Goal: Task Accomplishment & Management: Complete application form

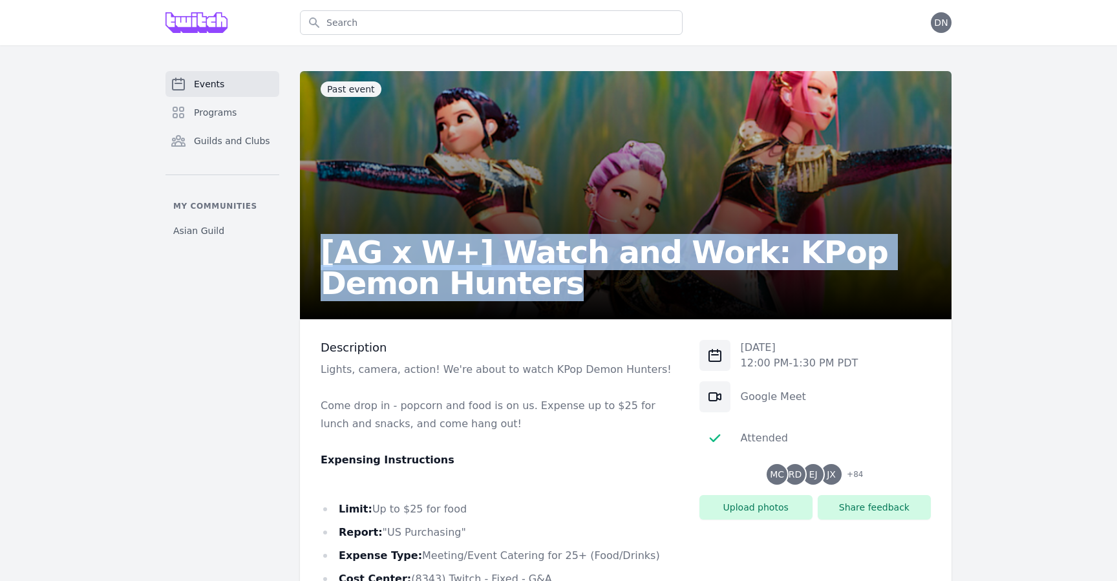
copy h2 "[AG x W+] Watch and Work: KPop Demon Hunters"
drag, startPoint x: 502, startPoint y: 284, endPoint x: 326, endPoint y: 258, distance: 178.4
click at [326, 258] on h2 "[AG x W+] Watch and Work: KPop Demon Hunters" at bounding box center [626, 268] width 610 height 62
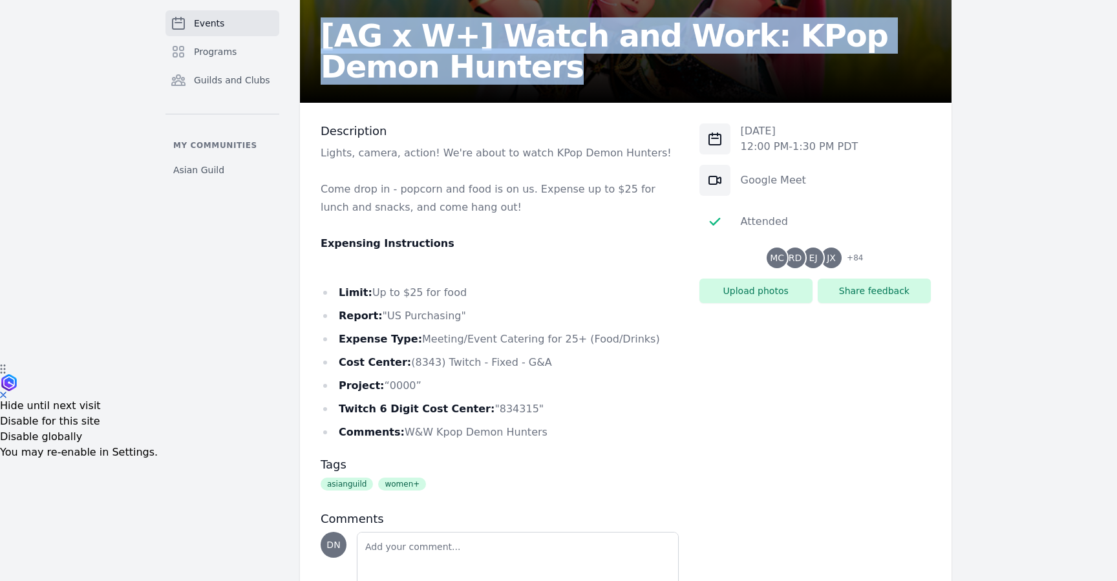
scroll to position [295, 0]
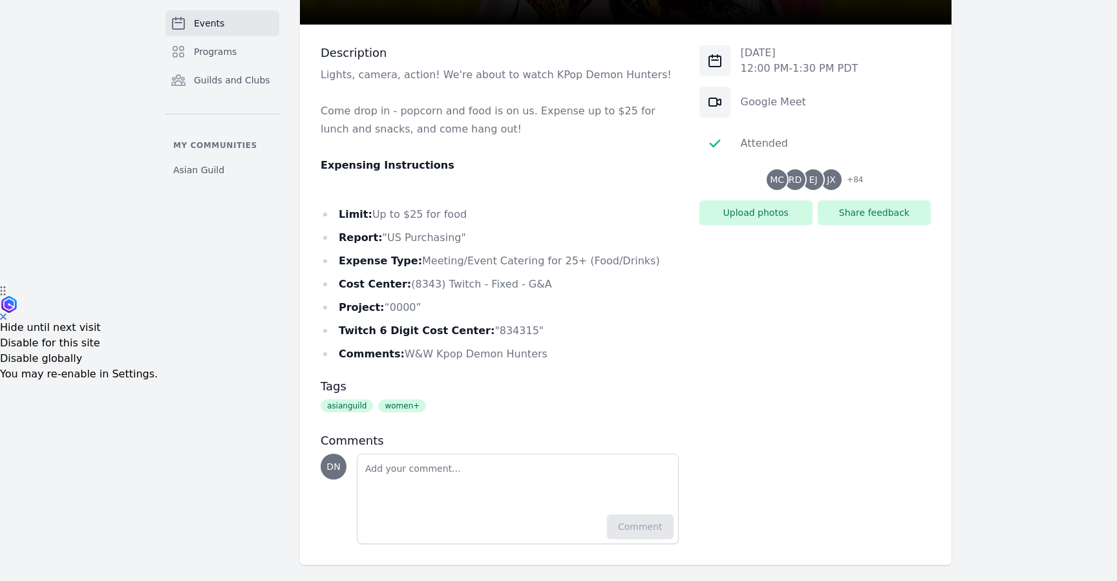
click at [454, 282] on li "Cost Center: (8343) Twitch - Fixed - G&A" at bounding box center [500, 284] width 358 height 18
drag, startPoint x: 542, startPoint y: 284, endPoint x: 405, endPoint y: 286, distance: 137.7
click at [405, 286] on li "Cost Center: (8343) Twitch - Fixed - G&A" at bounding box center [500, 284] width 358 height 18
copy li "(8343) Twitch - Fixed - G&A"
click at [547, 343] on ul "Limit: Up to $25 for food Report: "US Purchasing" Expense Type: Meeting/Event C…" at bounding box center [500, 285] width 358 height 158
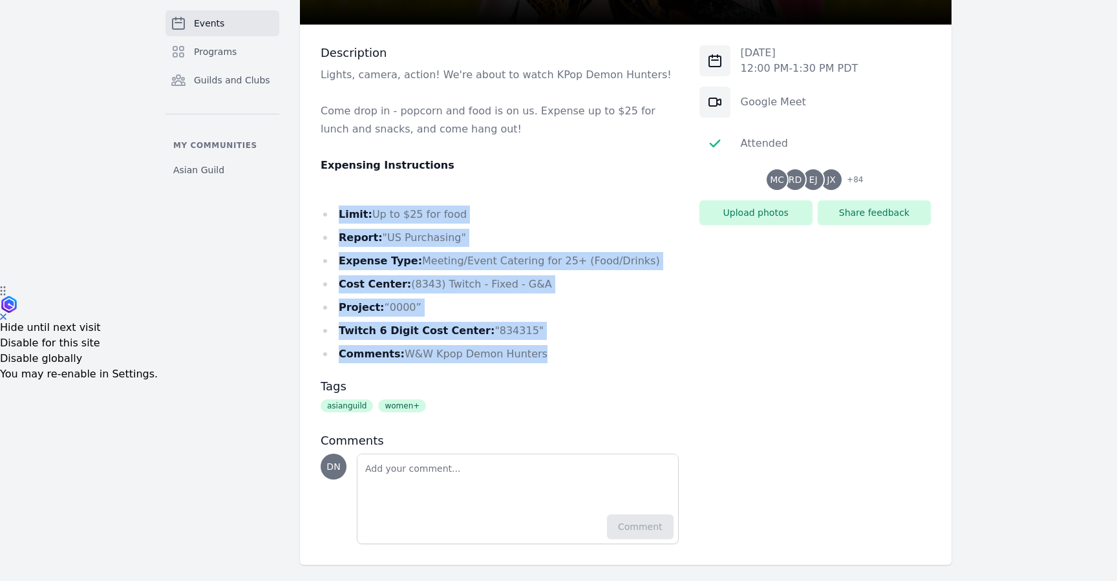
copy ul "Limit: Up to $25 for food Report: "US Purchasing" Expense Type: Meeting/Event C…"
drag, startPoint x: 541, startPoint y: 351, endPoint x: 336, endPoint y: 215, distance: 246.1
click at [336, 215] on ul "Limit: Up to $25 for food Report: "US Purchasing" Expense Type: Meeting/Event C…" at bounding box center [500, 285] width 358 height 158
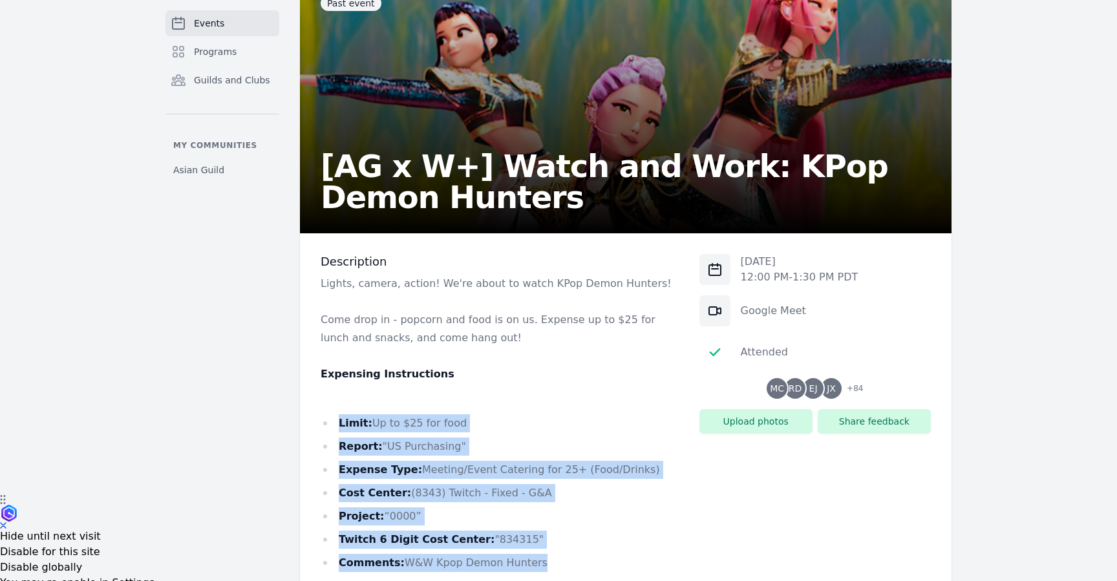
scroll to position [29, 0]
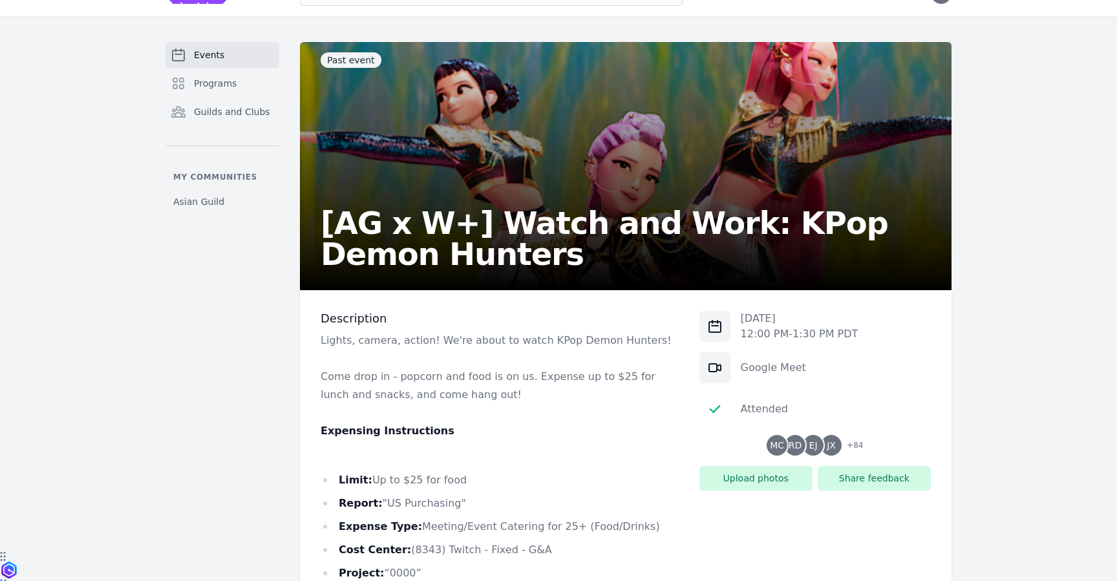
click at [432, 234] on h2 "[AG x W+] Watch and Work: KPop Demon Hunters" at bounding box center [626, 238] width 610 height 62
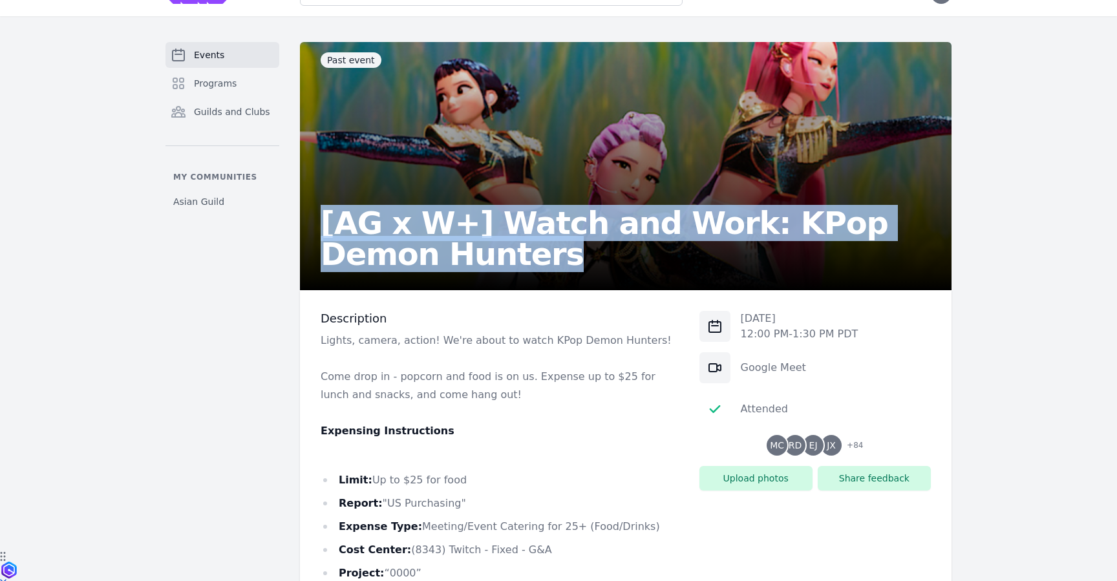
copy h2 "[AG x W+] Watch and Work: KPop Demon Hunters"
drag, startPoint x: 436, startPoint y: 251, endPoint x: 320, endPoint y: 227, distance: 118.9
click at [321, 227] on h2 "[AG x W+] Watch and Work: KPop Demon Hunters" at bounding box center [626, 238] width 610 height 62
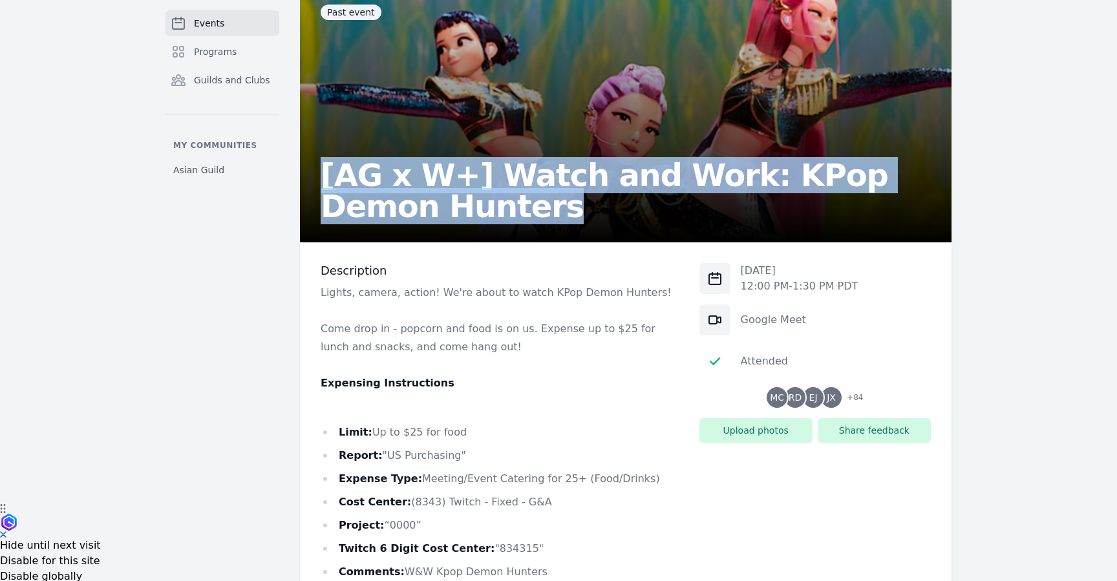
scroll to position [156, 0]
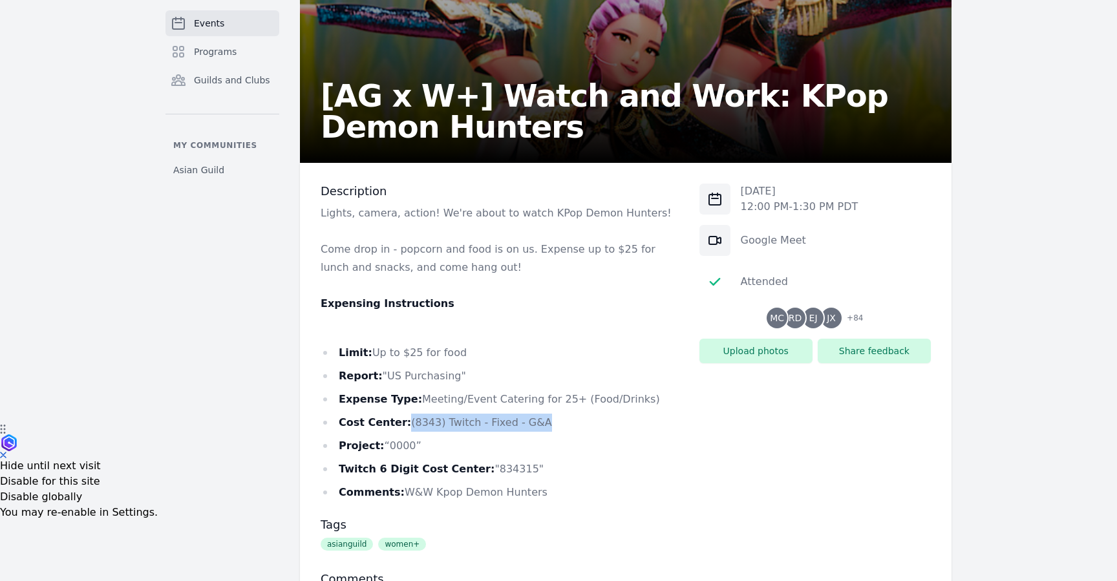
copy li "(8343) Twitch - Fixed - G&A"
drag, startPoint x: 403, startPoint y: 419, endPoint x: 571, endPoint y: 420, distance: 167.4
click at [571, 420] on li "Cost Center: (8343) Twitch - Fixed - G&A" at bounding box center [500, 423] width 358 height 18
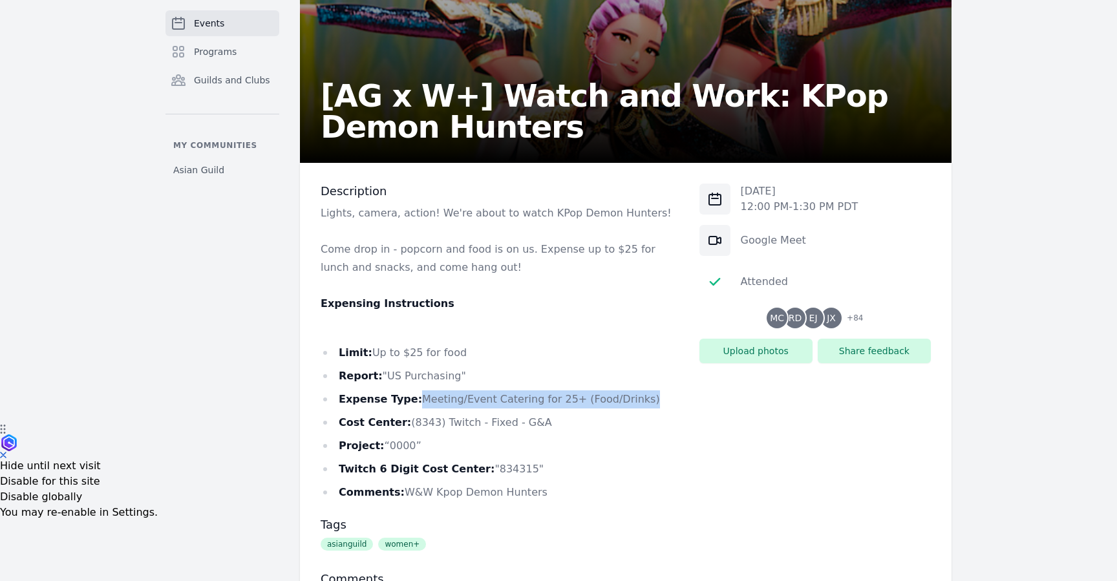
copy li "Meeting/Event Catering for 25+ (Food/Drinks)"
drag, startPoint x: 415, startPoint y: 395, endPoint x: 633, endPoint y: 392, distance: 218.5
click at [633, 392] on li "Expense Type: Meeting/Event Catering for 25+ (Food/Drinks)" at bounding box center [500, 399] width 358 height 18
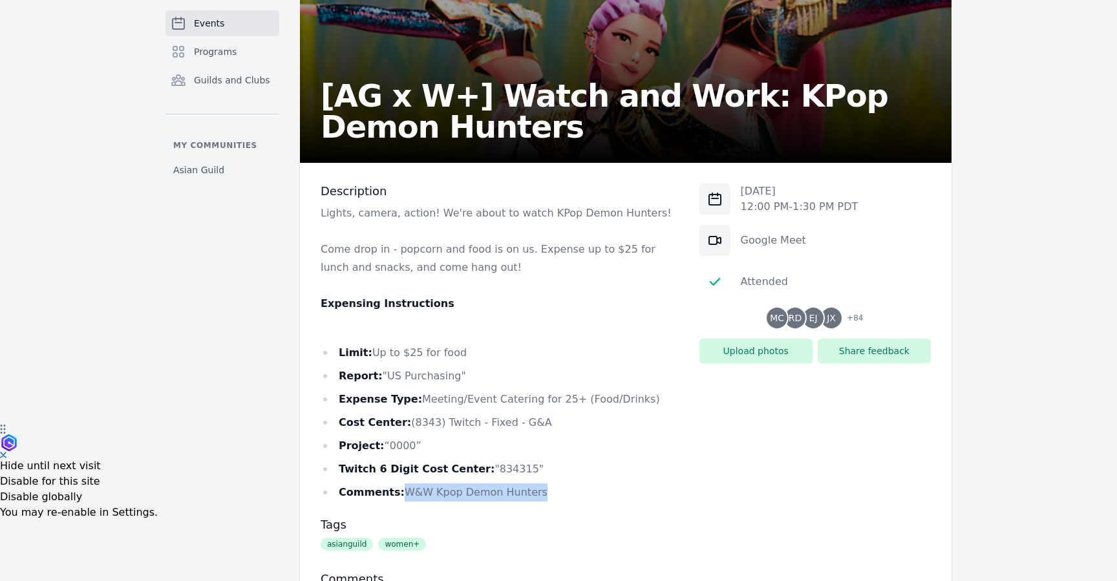
drag, startPoint x: 526, startPoint y: 497, endPoint x: 400, endPoint y: 497, distance: 126.0
click at [400, 497] on li "Comments: W&W Kpop Demon Hunters" at bounding box center [500, 492] width 358 height 18
copy li "W&W Kpop Demon Hunters"
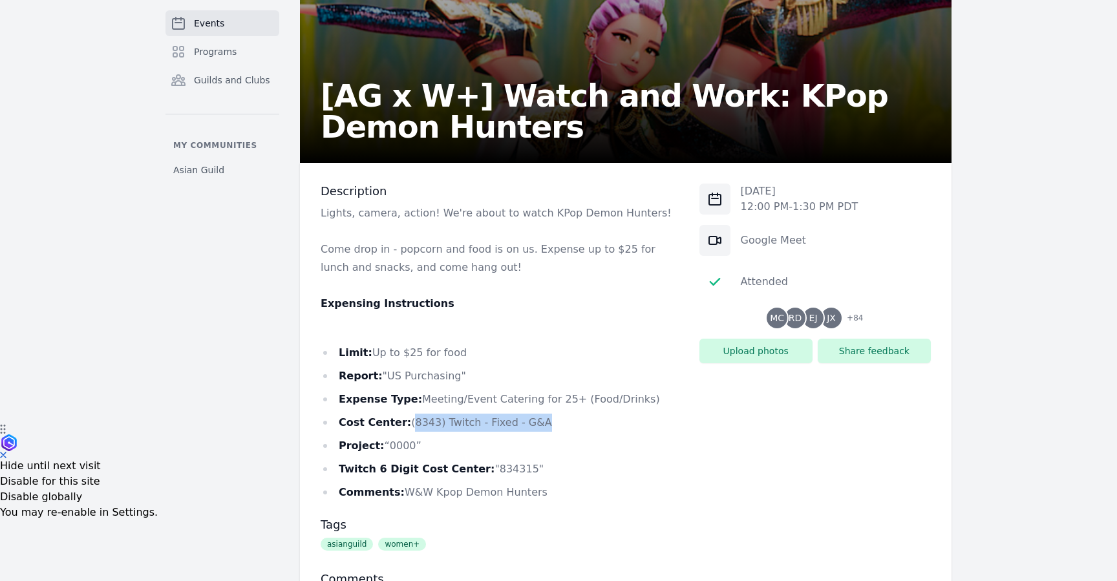
drag, startPoint x: 542, startPoint y: 423, endPoint x: 406, endPoint y: 423, distance: 136.4
click at [406, 423] on li "Cost Center: (8343) Twitch - Fixed - G&A" at bounding box center [500, 423] width 358 height 18
copy li "8343) Twitch - Fixed - G&A"
click at [482, 469] on li "Twitch 6 Digit Cost Center: "834315"" at bounding box center [500, 469] width 358 height 18
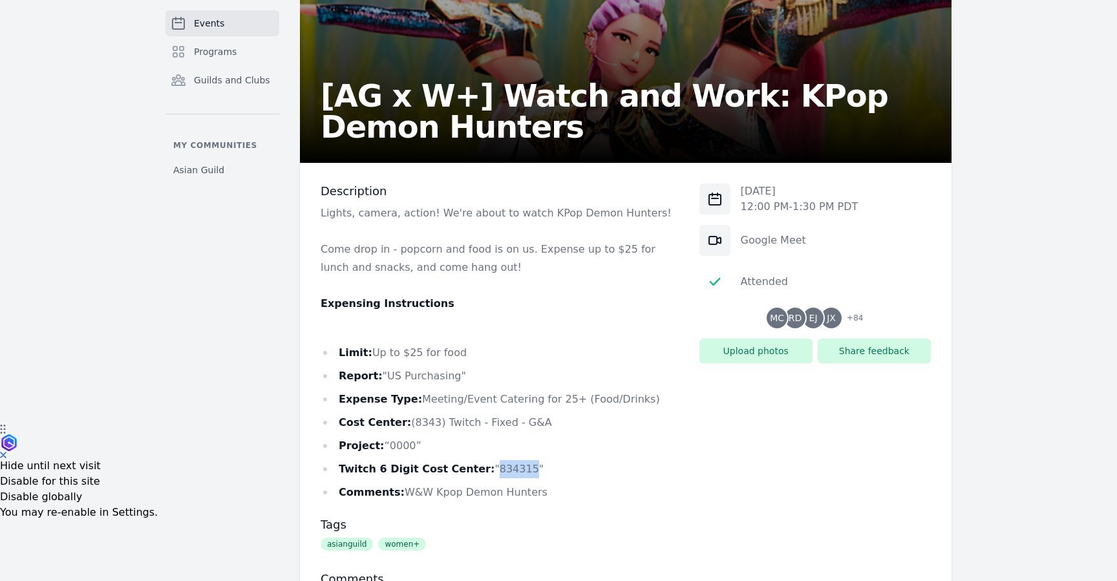
copy li "834315"
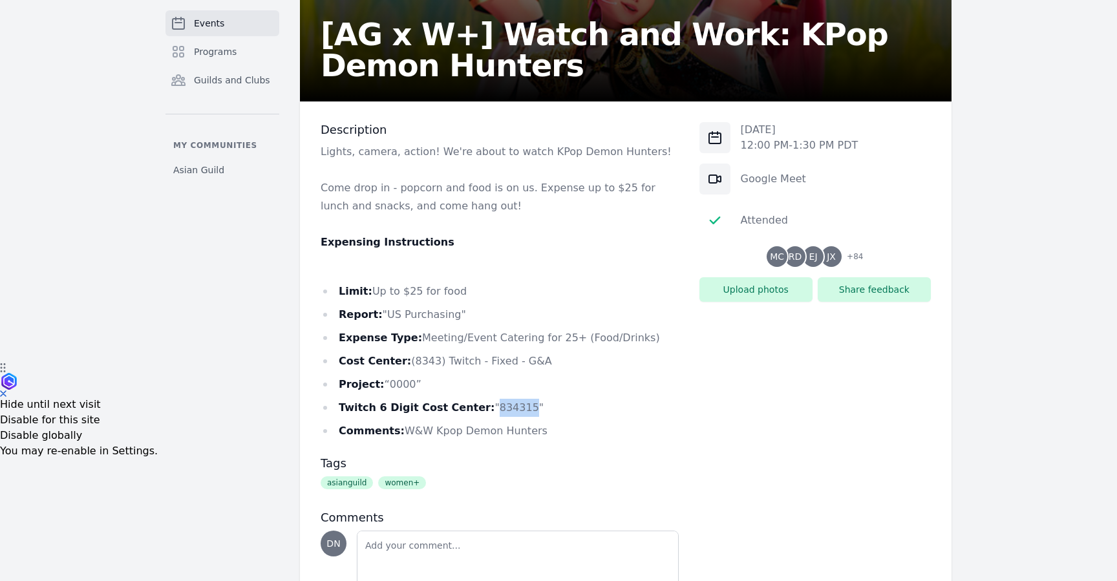
scroll to position [218, 0]
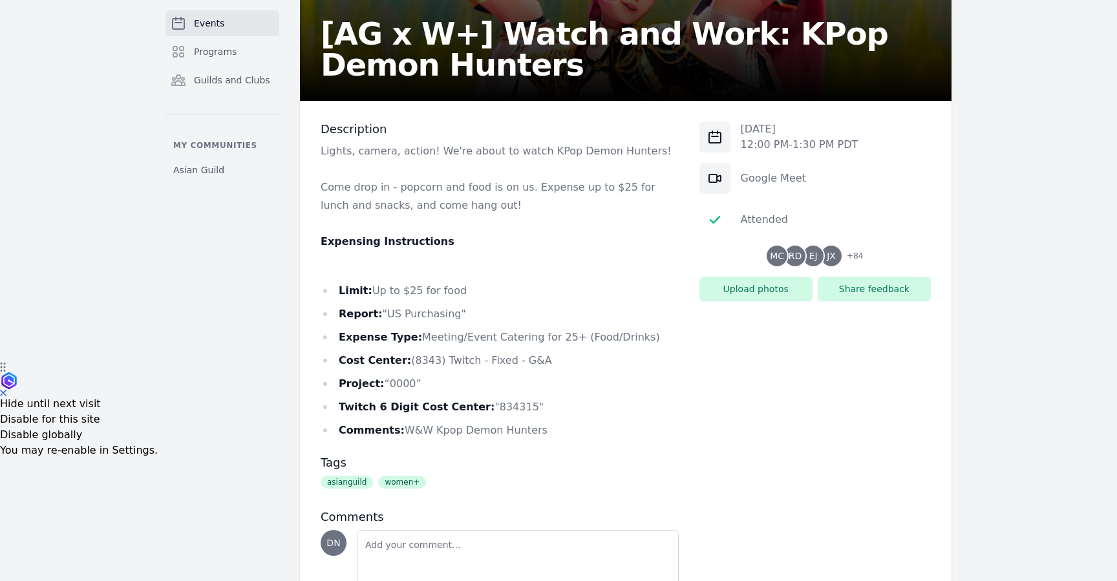
click at [524, 432] on li "Comments: W&W Kpop Demon Hunters" at bounding box center [500, 430] width 358 height 18
copy li "W&W Kpop Demon Hunters"
drag, startPoint x: 509, startPoint y: 432, endPoint x: 400, endPoint y: 435, distance: 109.3
click at [400, 435] on li "Comments: W&W Kpop Demon Hunters" at bounding box center [500, 430] width 358 height 18
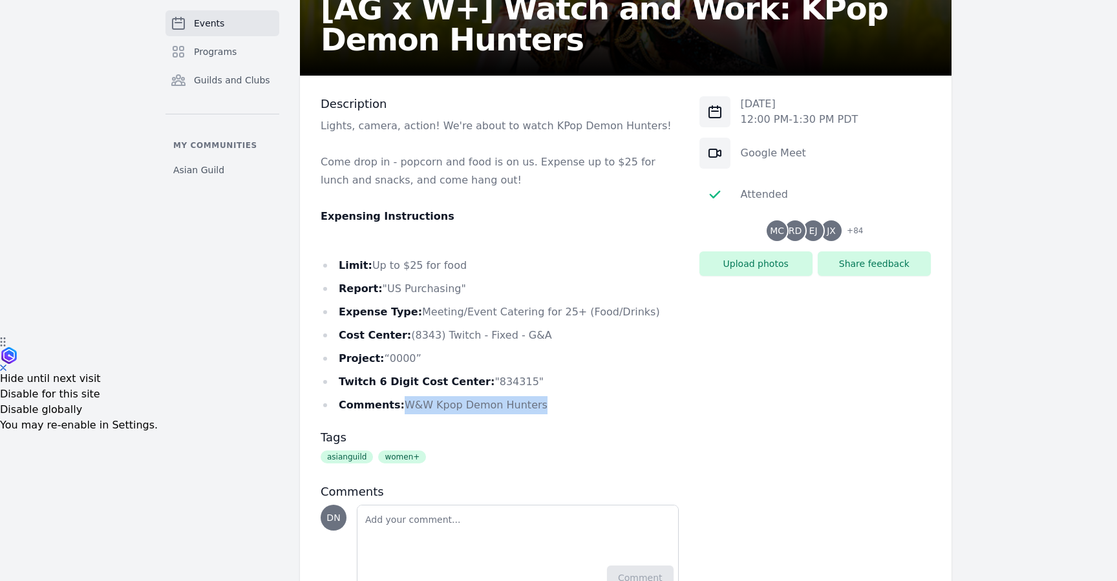
scroll to position [246, 0]
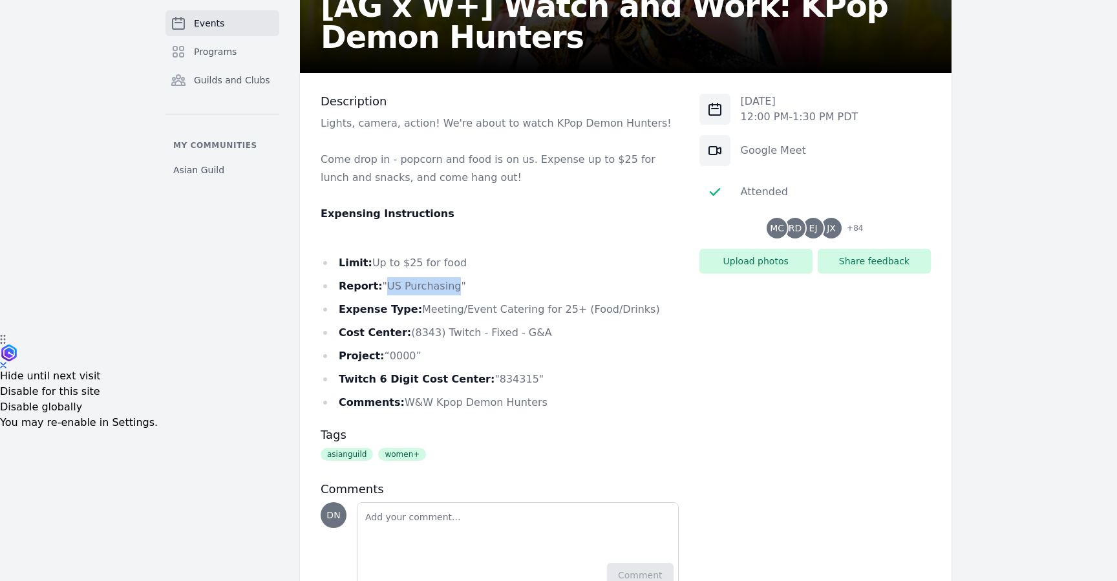
drag, startPoint x: 449, startPoint y: 286, endPoint x: 386, endPoint y: 291, distance: 63.6
click at [386, 291] on li "Report: "US Purchasing"" at bounding box center [500, 286] width 358 height 18
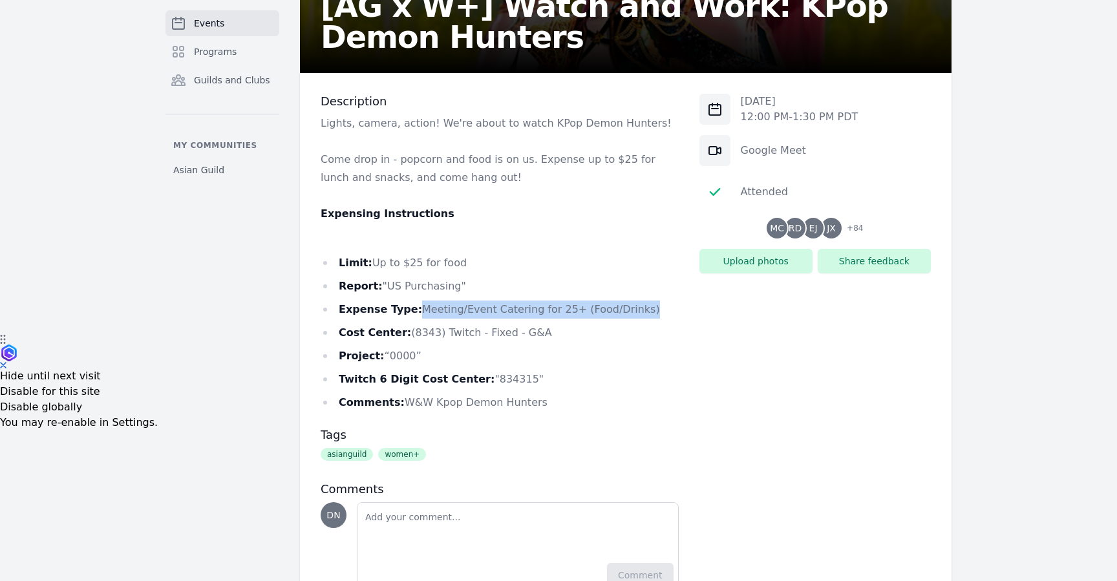
drag, startPoint x: 414, startPoint y: 310, endPoint x: 629, endPoint y: 310, distance: 215.8
click at [629, 310] on li "Expense Type: Meeting/Event Catering for 25+ (Food/Drinks)" at bounding box center [500, 309] width 358 height 18
click at [486, 302] on li "Expense Type: Meeting/Event Catering for 25+ (Food/Drinks)" at bounding box center [500, 309] width 358 height 18
click at [485, 376] on li "Twitch 6 Digit Cost Center: "834315"" at bounding box center [500, 379] width 358 height 18
click at [487, 379] on li "Twitch 6 Digit Cost Center: "834315"" at bounding box center [500, 379] width 358 height 18
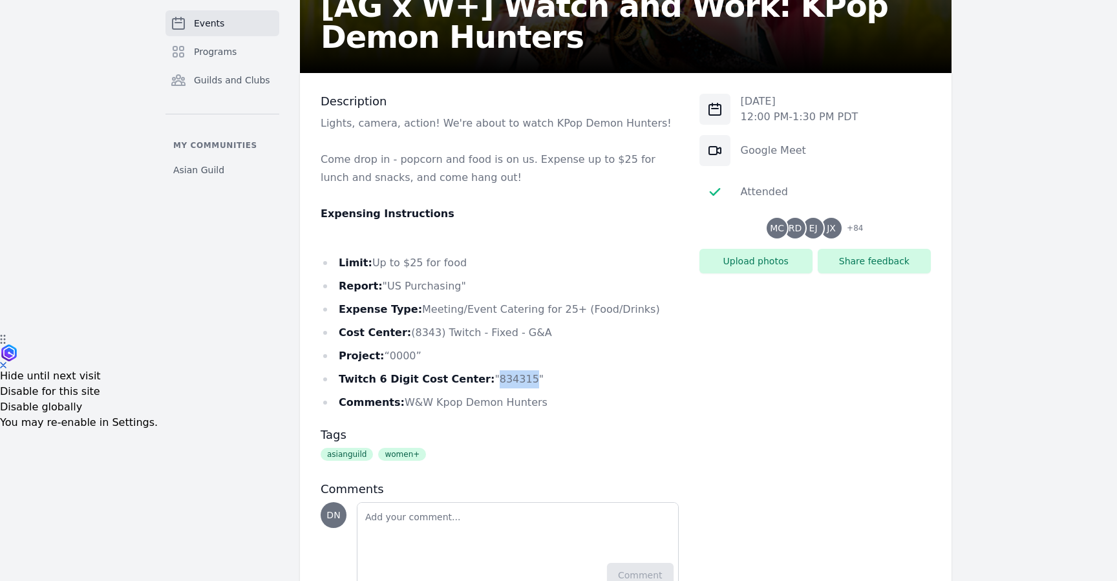
click at [487, 379] on li "Twitch 6 Digit Cost Center: "834315"" at bounding box center [500, 379] width 358 height 18
drag, startPoint x: 403, startPoint y: 333, endPoint x: 537, endPoint y: 333, distance: 133.8
click at [537, 333] on li "Cost Center: (8343) Twitch - Fixed - G&A" at bounding box center [500, 333] width 358 height 18
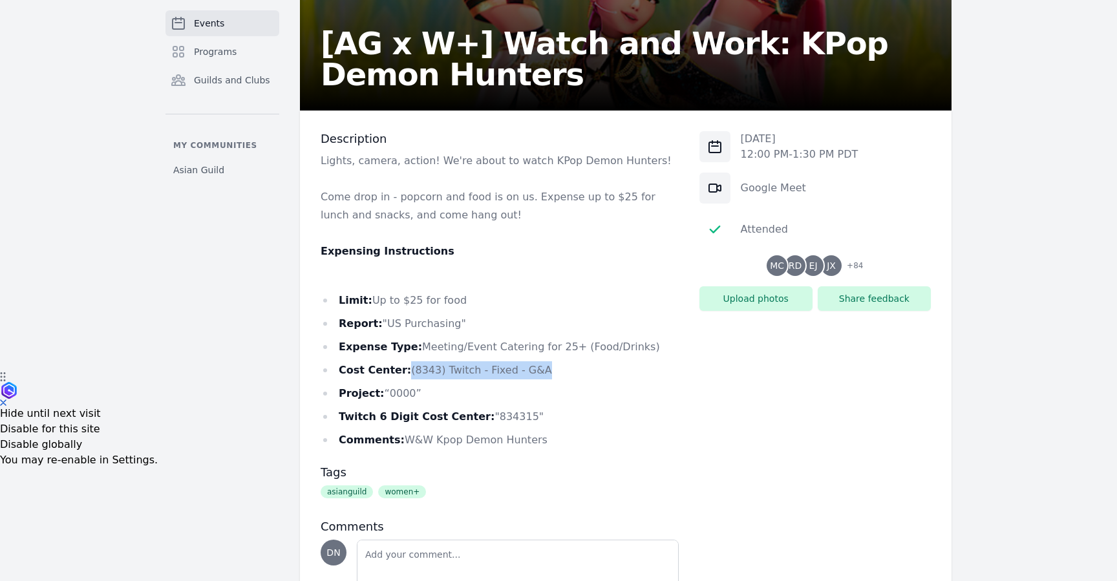
scroll to position [159, 0]
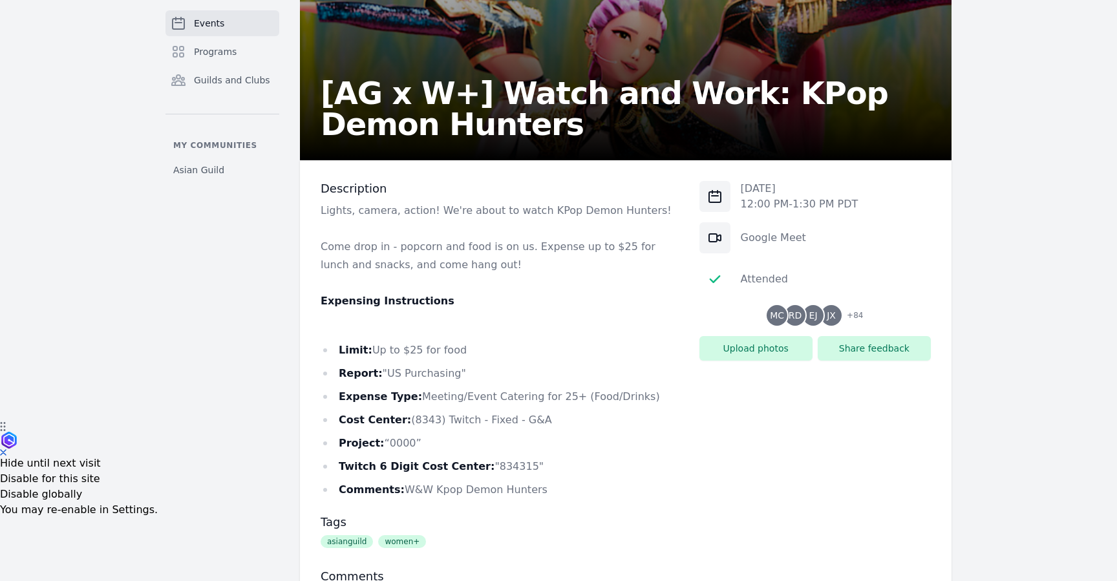
click at [494, 423] on li "Cost Center: (8343) Twitch - Fixed - G&A" at bounding box center [500, 420] width 358 height 18
drag, startPoint x: 532, startPoint y: 494, endPoint x: 396, endPoint y: 496, distance: 135.7
click at [396, 496] on li "Comments: W&W Kpop Demon Hunters" at bounding box center [500, 490] width 358 height 18
click at [430, 401] on li "Expense Type: Meeting/Event Catering for 25+ (Food/Drinks)" at bounding box center [500, 397] width 358 height 18
drag, startPoint x: 410, startPoint y: 395, endPoint x: 668, endPoint y: 394, distance: 258.5
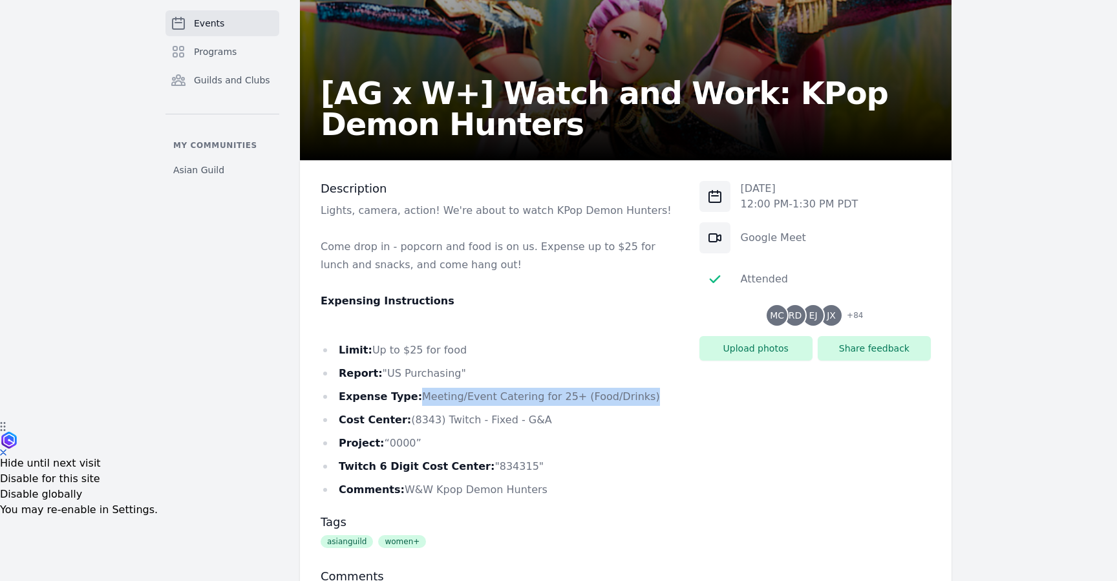
click at [668, 394] on li "Expense Type: Meeting/Event Catering for 25+ (Food/Drinks)" at bounding box center [500, 397] width 358 height 18
click at [457, 388] on li "Expense Type: Meeting/Event Catering for 25+ (Food/Drinks)" at bounding box center [500, 397] width 358 height 18
drag, startPoint x: 415, startPoint y: 395, endPoint x: 630, endPoint y: 391, distance: 215.2
click at [630, 391] on li "Expense Type: Meeting/Event Catering for 25+ (Food/Drinks)" at bounding box center [500, 397] width 358 height 18
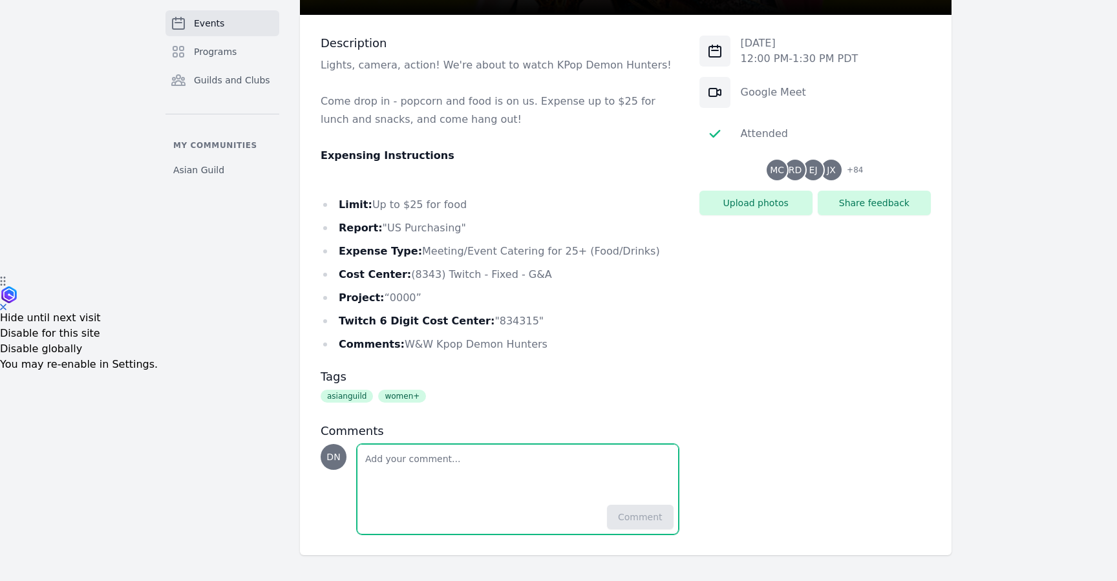
scroll to position [0, 0]
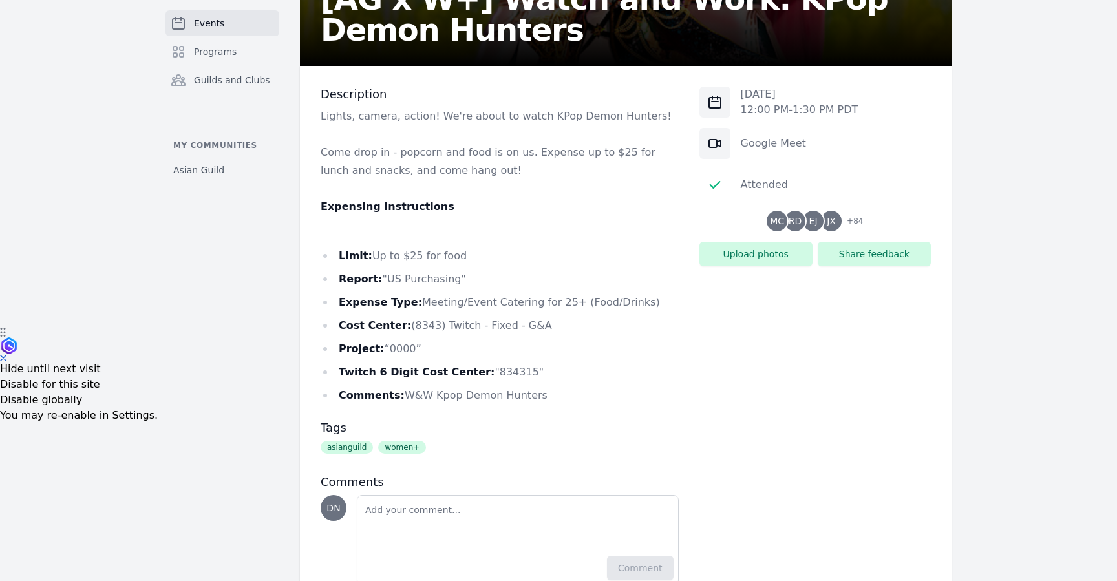
scroll to position [304, 0]
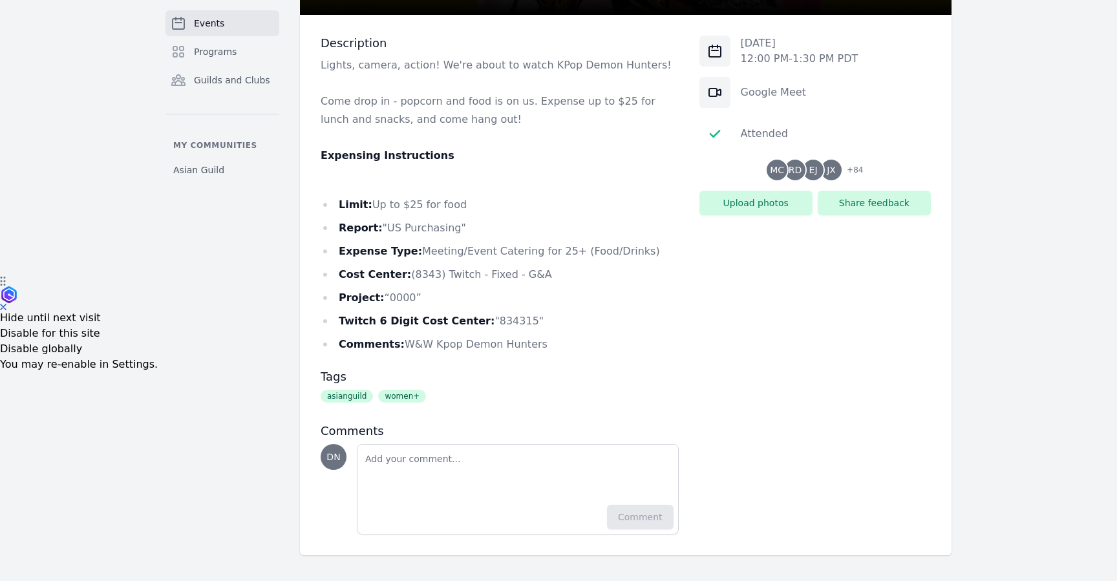
click at [817, 166] on span "EJ" at bounding box center [813, 169] width 8 height 9
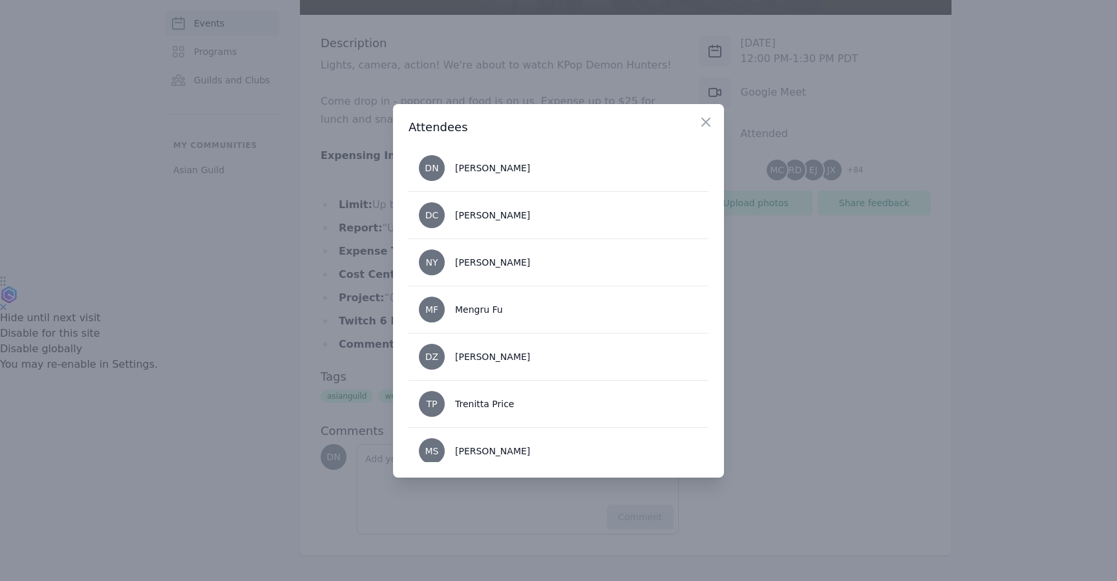
scroll to position [618, 0]
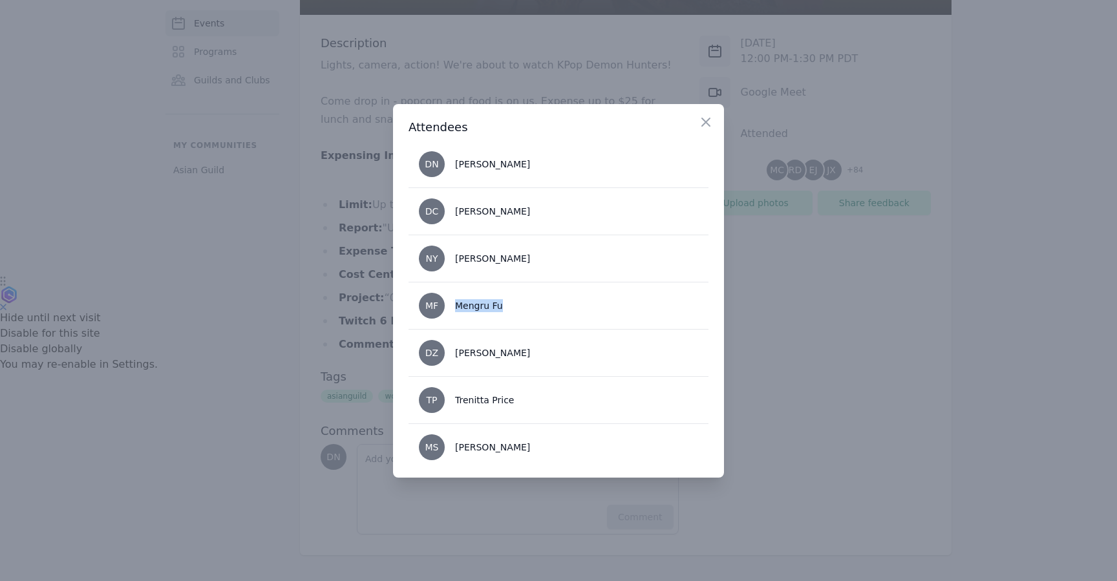
copy li "Mengru Fu"
drag, startPoint x: 508, startPoint y: 308, endPoint x: 446, endPoint y: 308, distance: 62.0
click at [446, 308] on li "MF Mengru Fu" at bounding box center [558, 305] width 300 height 47
